Goal: Task Accomplishment & Management: Use online tool/utility

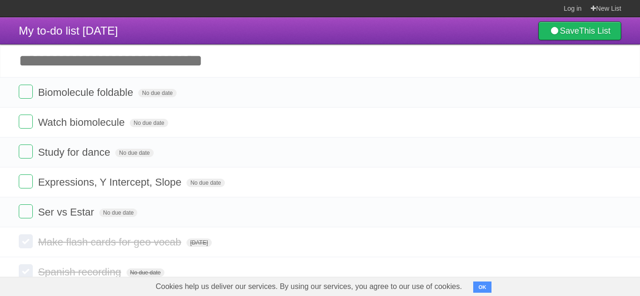
scroll to position [88, 0]
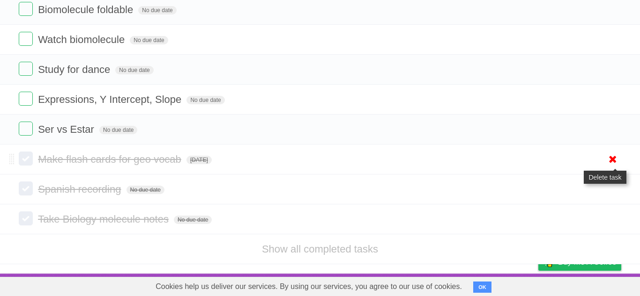
click at [616, 154] on icon at bounding box center [612, 159] width 13 height 15
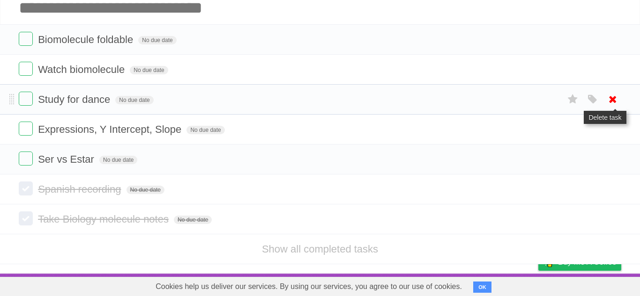
scroll to position [58, 0]
click at [615, 102] on icon at bounding box center [612, 99] width 13 height 15
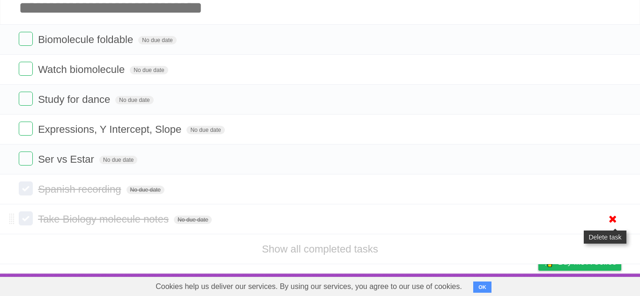
scroll to position [27, 0]
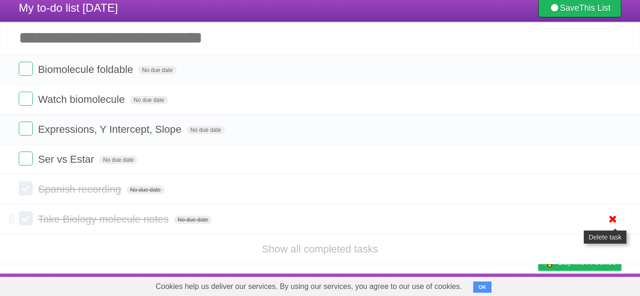
click at [610, 218] on icon at bounding box center [612, 219] width 13 height 15
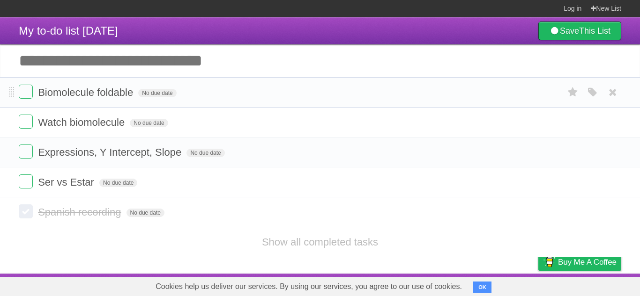
scroll to position [0, 0]
click at [603, 8] on link "New List" at bounding box center [605, 8] width 30 height 17
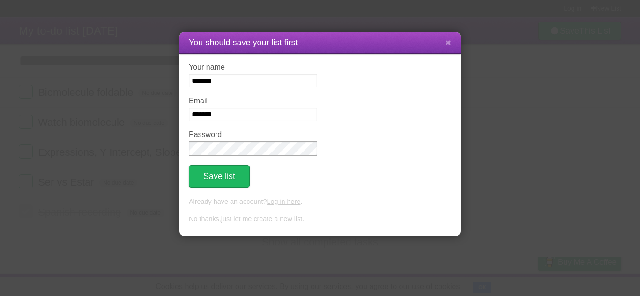
type input "*******"
click at [245, 119] on input "*******" at bounding box center [253, 115] width 128 height 14
click at [377, 114] on form "Your name ******* Email ******* Password Save list" at bounding box center [320, 125] width 262 height 125
click at [244, 185] on button "Save list" at bounding box center [219, 176] width 61 height 22
type input "*"
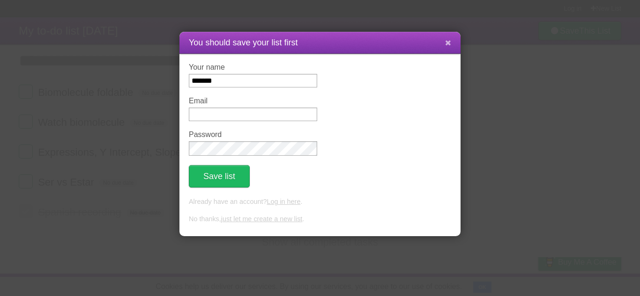
click at [445, 45] on icon at bounding box center [448, 43] width 6 height 8
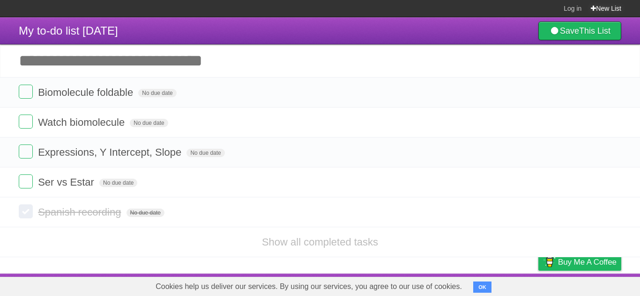
click at [598, 11] on link "New List" at bounding box center [605, 8] width 30 height 17
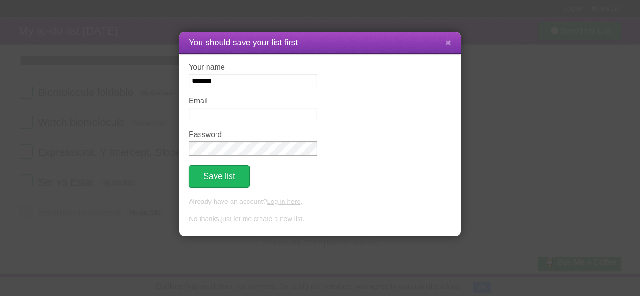
click at [217, 121] on input "Email" at bounding box center [253, 115] width 128 height 14
type input "**********"
click at [251, 183] on div "Save list" at bounding box center [320, 176] width 262 height 22
click at [246, 183] on button "Save list" at bounding box center [219, 176] width 61 height 22
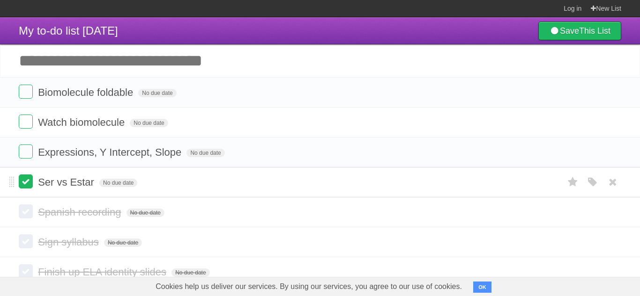
click at [23, 185] on label at bounding box center [26, 182] width 14 height 14
click at [29, 150] on label at bounding box center [26, 152] width 14 height 14
click at [27, 125] on label at bounding box center [26, 122] width 14 height 14
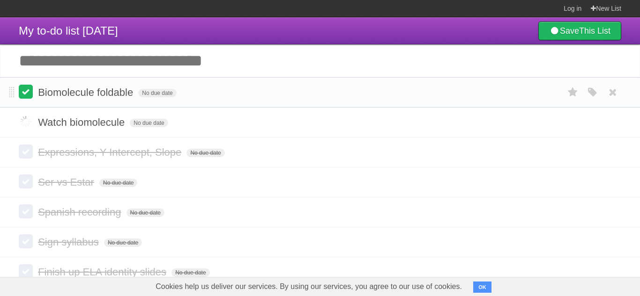
click at [28, 91] on label at bounding box center [26, 92] width 14 height 14
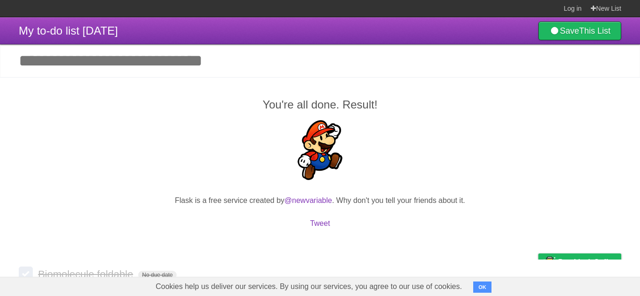
click at [111, 72] on input "Add another task" at bounding box center [320, 60] width 640 height 33
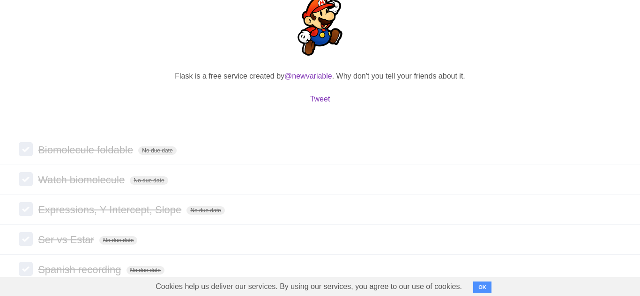
scroll to position [239, 0]
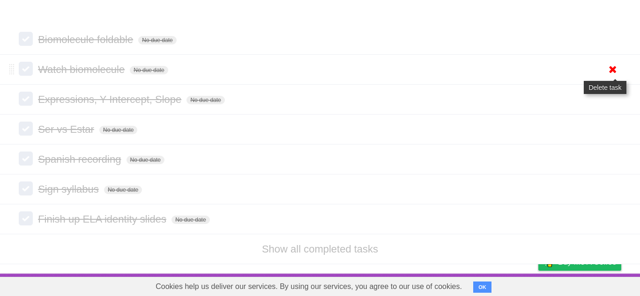
click at [615, 66] on icon at bounding box center [612, 69] width 13 height 15
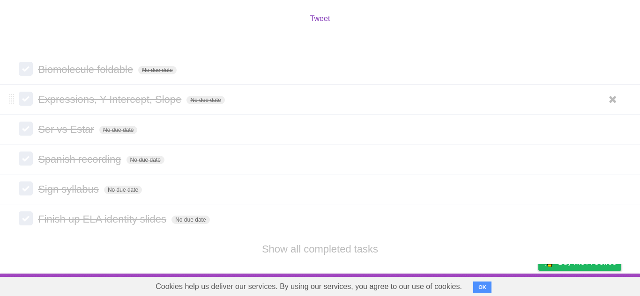
scroll to position [209, 0]
click at [25, 96] on label at bounding box center [26, 99] width 14 height 14
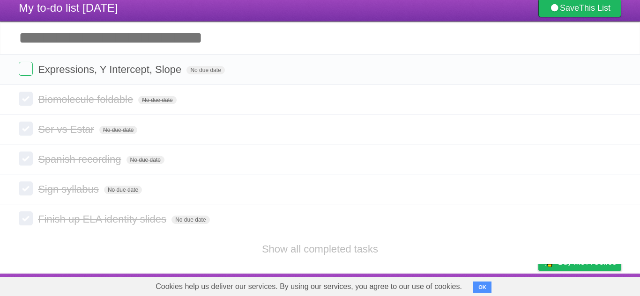
click at [94, 36] on input "Add another task" at bounding box center [320, 38] width 640 height 33
click at [113, 41] on input "Add another task" at bounding box center [320, 38] width 640 height 33
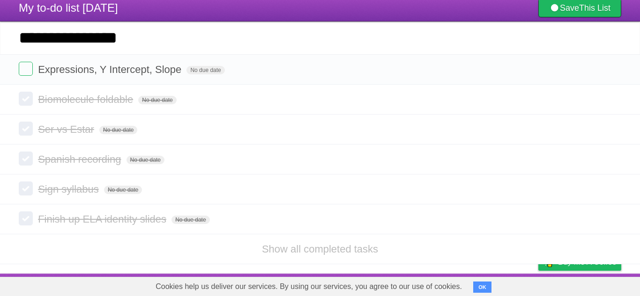
type input "**********"
click input "*********" at bounding box center [0, 0] width 0 height 0
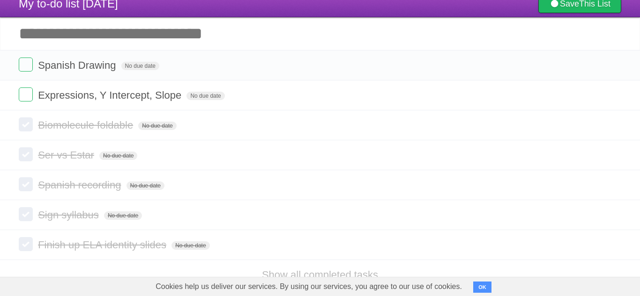
click at [60, 43] on input "Add another task" at bounding box center [320, 33] width 640 height 33
type input "**********"
click input "*********" at bounding box center [0, 0] width 0 height 0
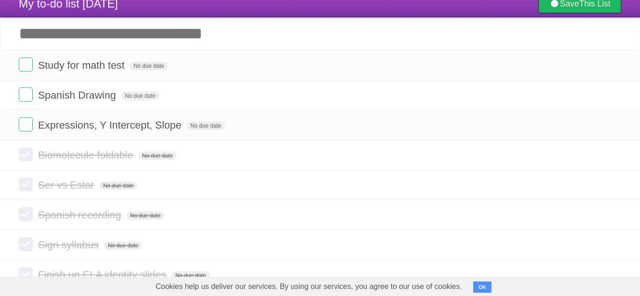
click at [20, 43] on input "Add another task" at bounding box center [320, 33] width 640 height 33
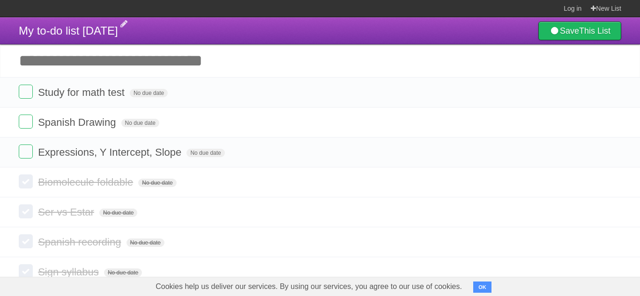
click at [89, 34] on span "My to-do list [DATE]" at bounding box center [68, 30] width 99 height 13
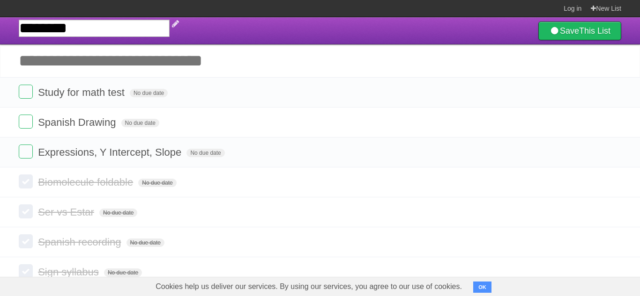
type input "*********"
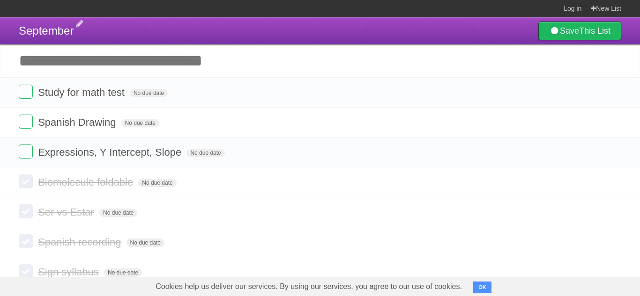
click at [68, 61] on input "Add another task" at bounding box center [320, 60] width 640 height 33
type input "**********"
click input "*********" at bounding box center [0, 0] width 0 height 0
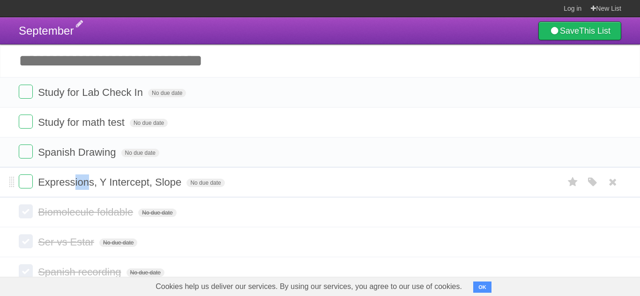
drag, startPoint x: 75, startPoint y: 177, endPoint x: 88, endPoint y: 182, distance: 14.2
click at [88, 182] on form "Expressions, Y Intercept, Slope No due date White Red Blue Green Purple Orange" at bounding box center [320, 182] width 602 height 15
click at [285, 15] on section "Log in New List" at bounding box center [320, 8] width 640 height 17
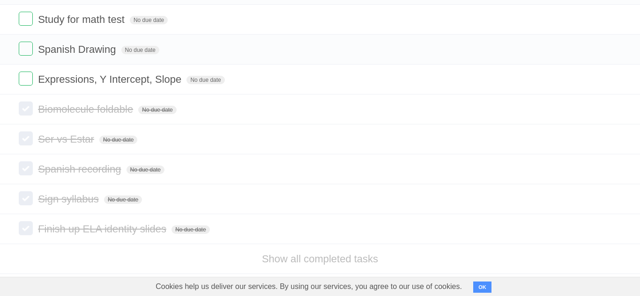
scroll to position [118, 0]
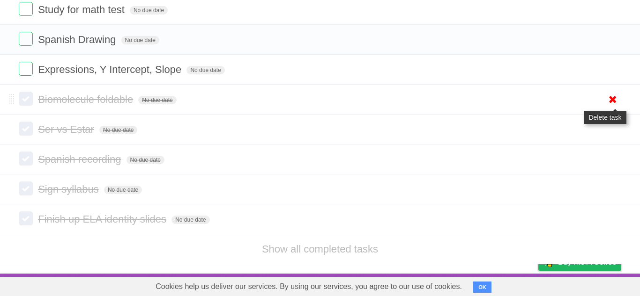
click at [614, 95] on icon at bounding box center [612, 99] width 13 height 15
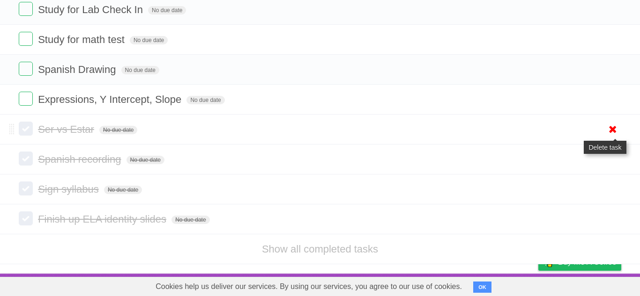
click at [609, 128] on icon at bounding box center [612, 129] width 13 height 15
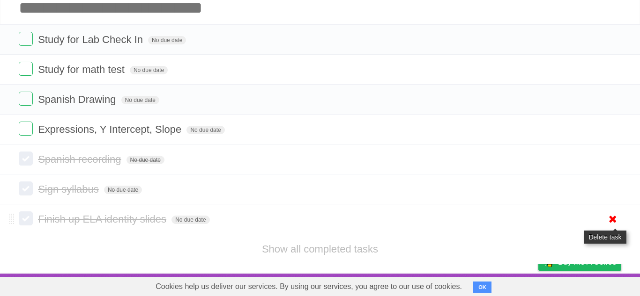
click at [608, 217] on icon at bounding box center [612, 219] width 13 height 15
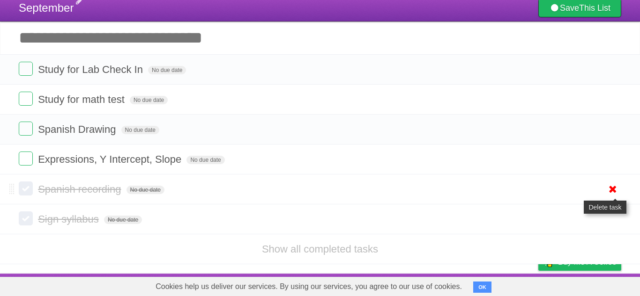
click at [613, 189] on icon at bounding box center [612, 189] width 13 height 15
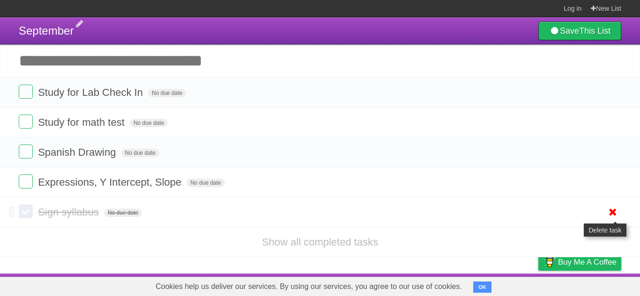
click at [609, 220] on icon at bounding box center [612, 212] width 13 height 15
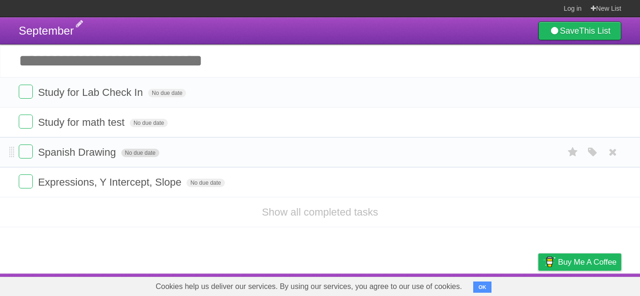
click at [150, 155] on span "No due date" at bounding box center [140, 153] width 38 height 8
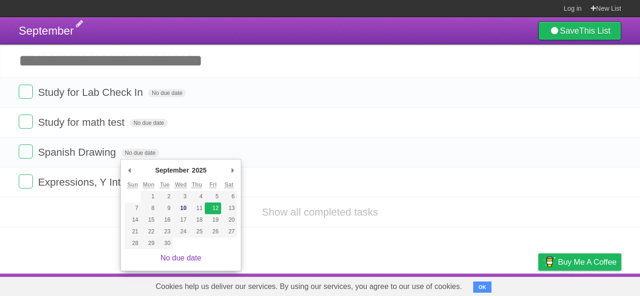
type span "Fri Sep 12 2025"
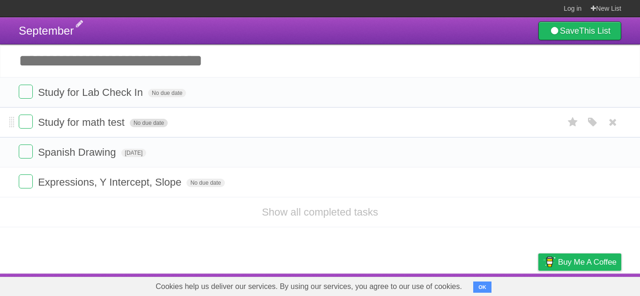
click at [150, 125] on span "No due date" at bounding box center [149, 123] width 38 height 8
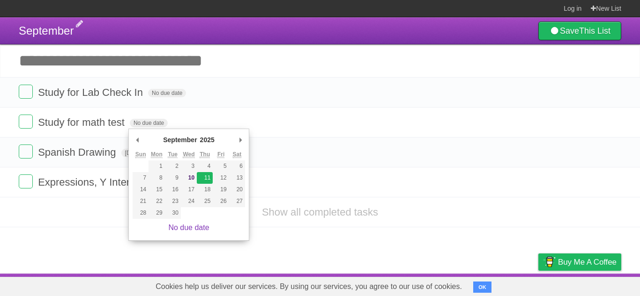
type span "Thu Sep 11 2025"
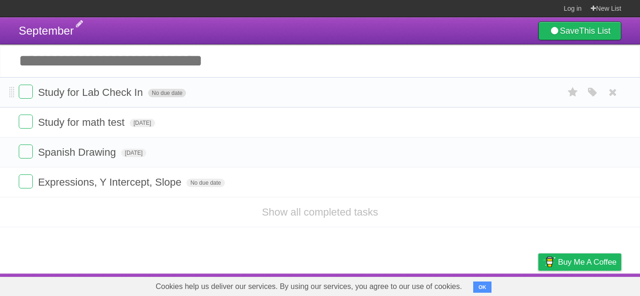
click at [171, 92] on span "No due date" at bounding box center [167, 93] width 38 height 8
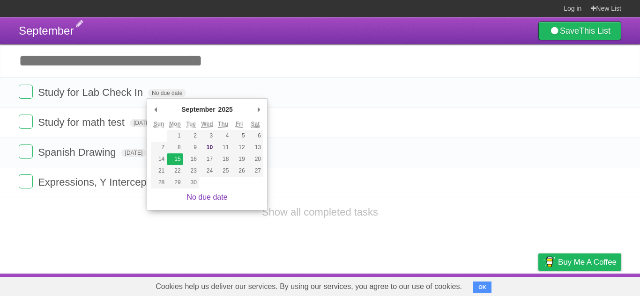
type span "Mon Sep 15 2025"
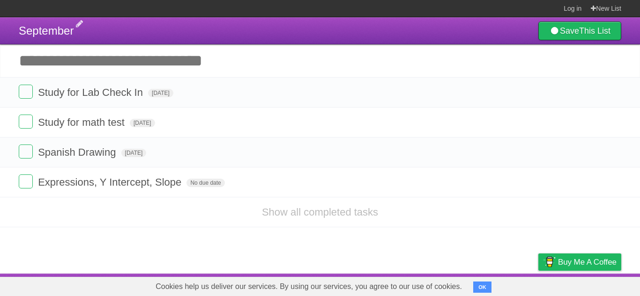
click at [221, 68] on input "Add another task" at bounding box center [320, 60] width 640 height 33
